Goal: Find specific page/section

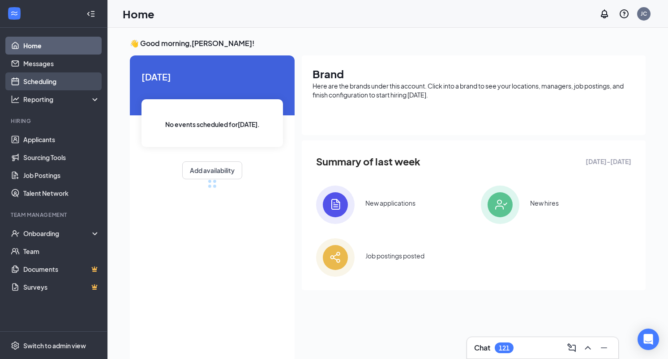
click at [50, 82] on link "Scheduling" at bounding box center [61, 82] width 77 height 18
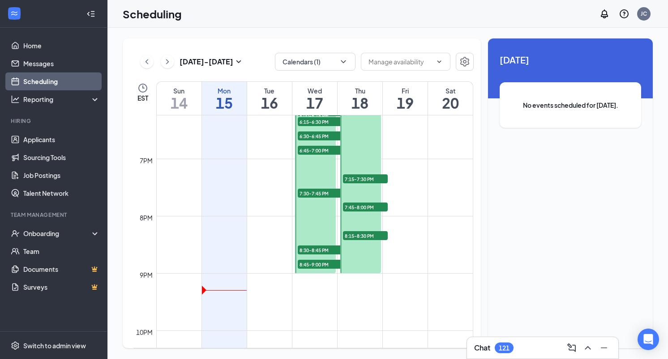
scroll to position [1052, 0]
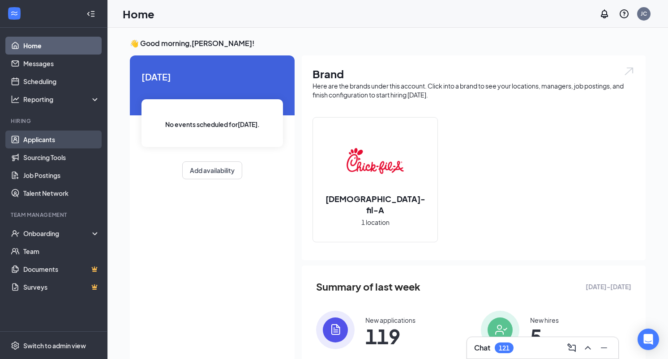
click at [61, 140] on link "Applicants" at bounding box center [61, 140] width 77 height 18
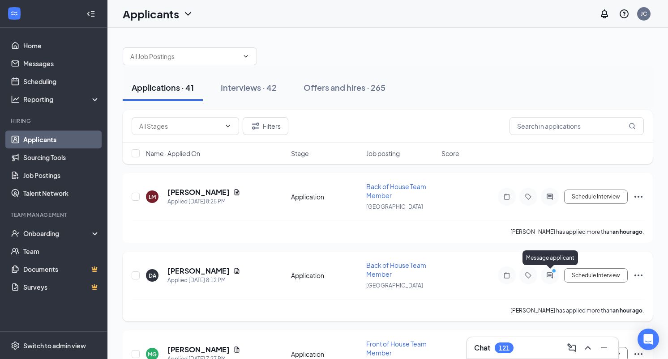
click at [555, 276] on icon "ActiveChat" at bounding box center [549, 275] width 11 height 7
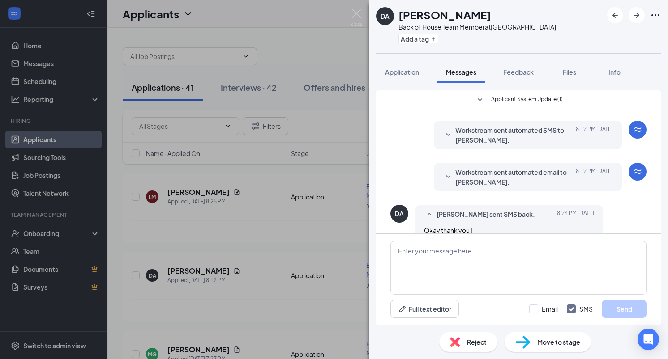
scroll to position [15, 0]
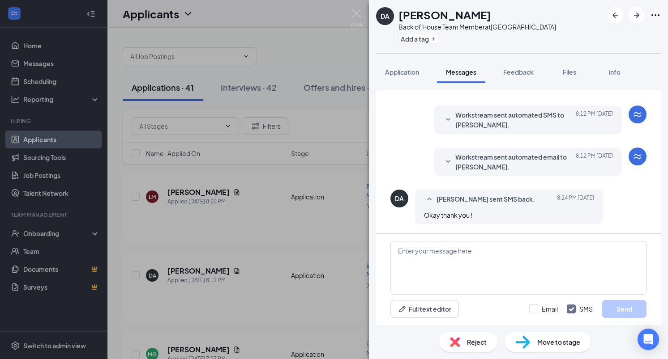
click at [297, 59] on div "DA Destiny Asmond Back of House Team Member at Forest Drive Add a tag Applicati…" at bounding box center [334, 179] width 668 height 359
